Goal: Task Accomplishment & Management: Manage account settings

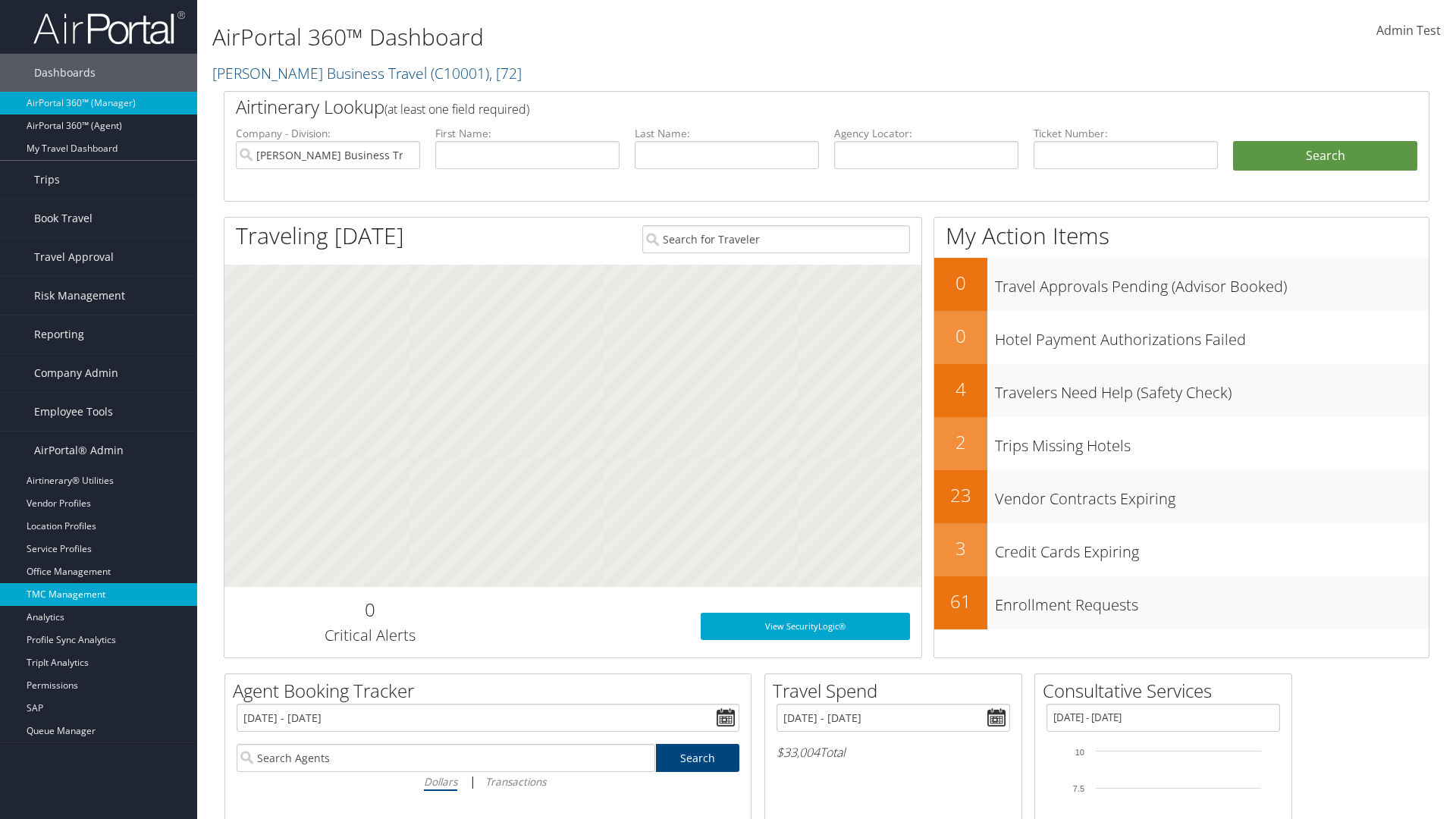
click at [98, 595] on link "TMC Management" at bounding box center [98, 595] width 197 height 23
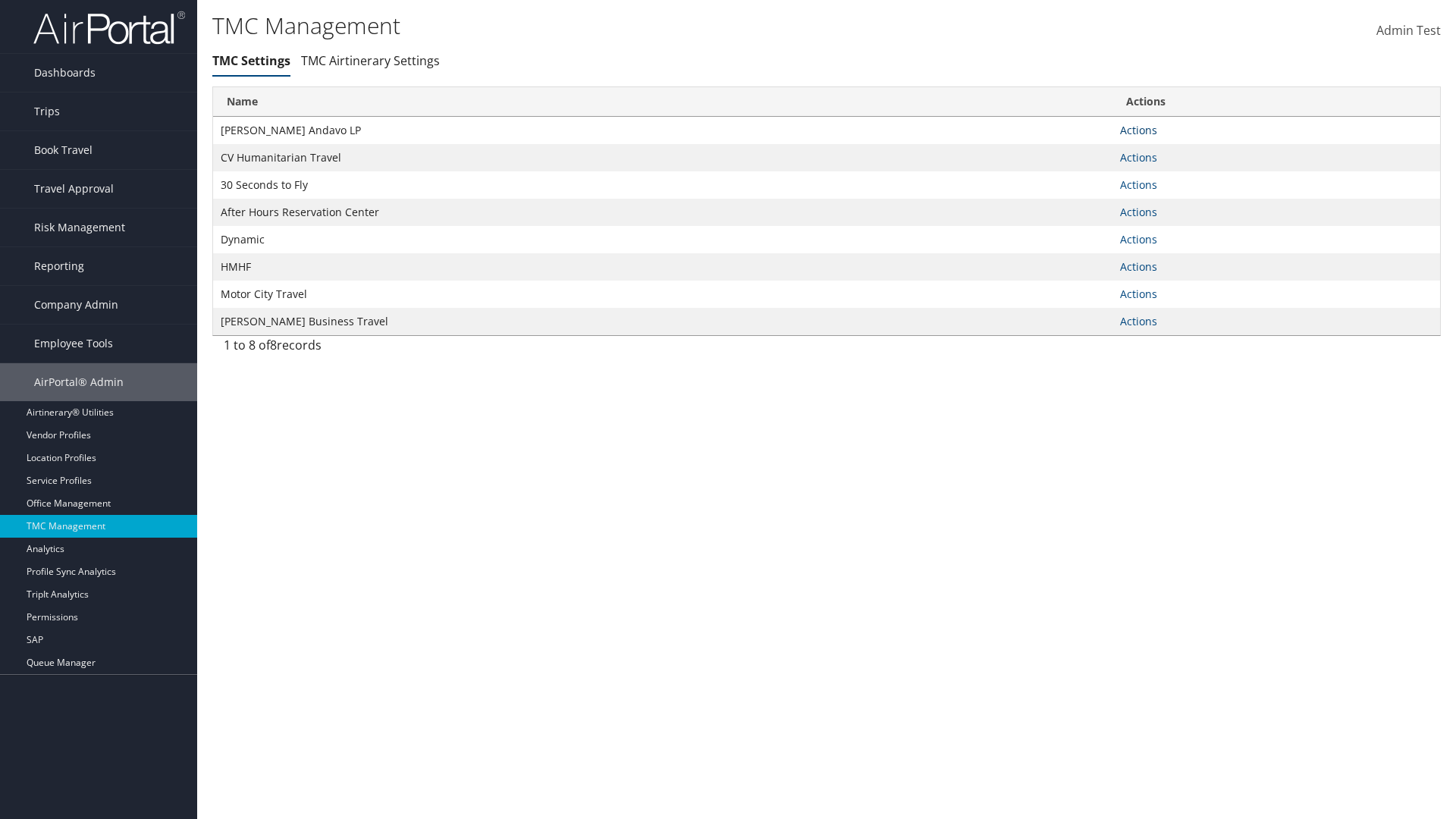
click at [1138, 130] on link "Actions" at bounding box center [1139, 130] width 37 height 15
